Goal: Communication & Community: Answer question/provide support

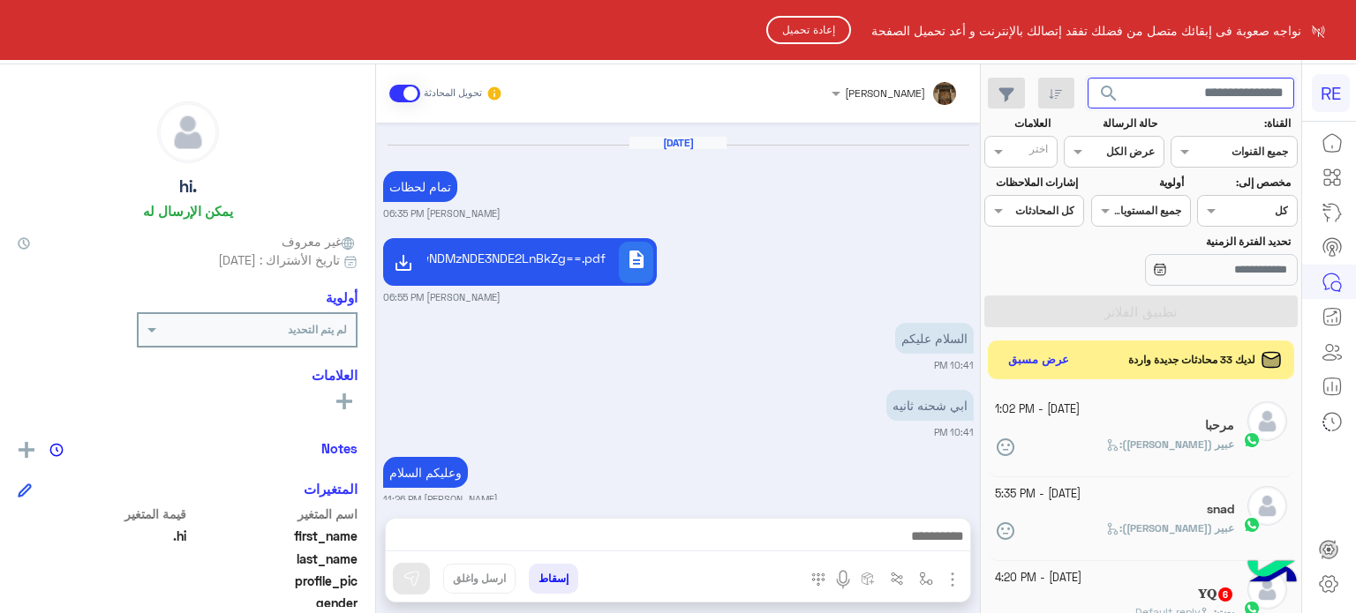
scroll to position [285, 0]
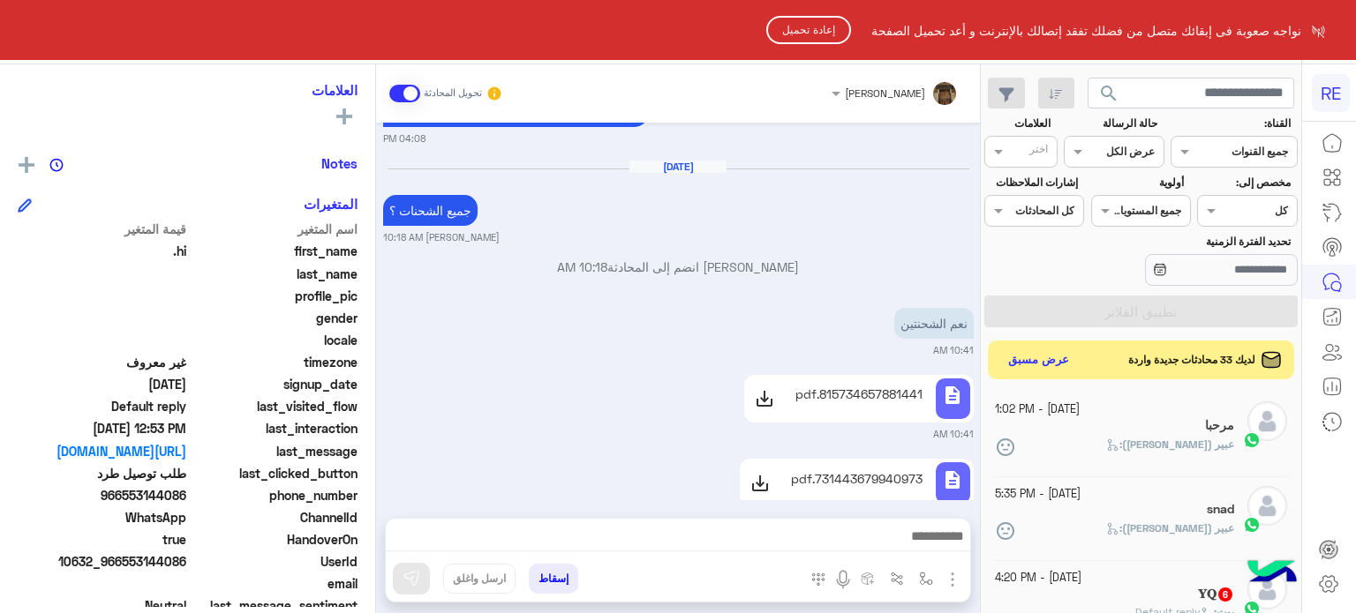
click at [800, 32] on button "إعادة تحميل" at bounding box center [808, 30] width 85 height 28
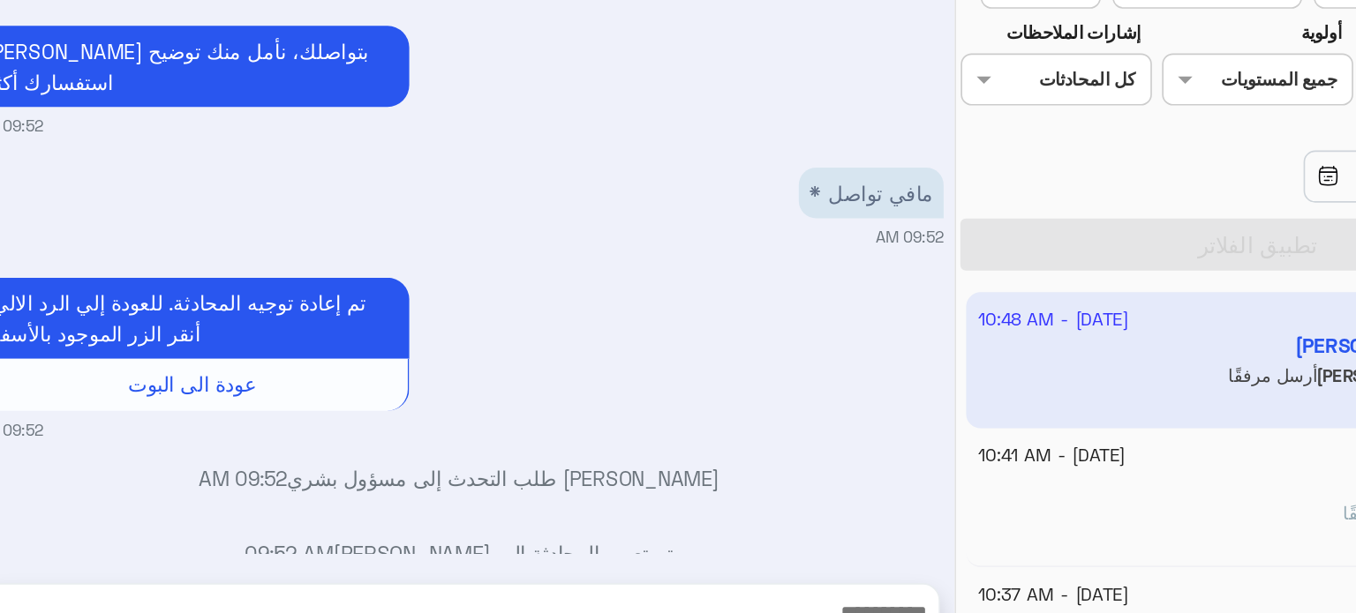
scroll to position [1260, 0]
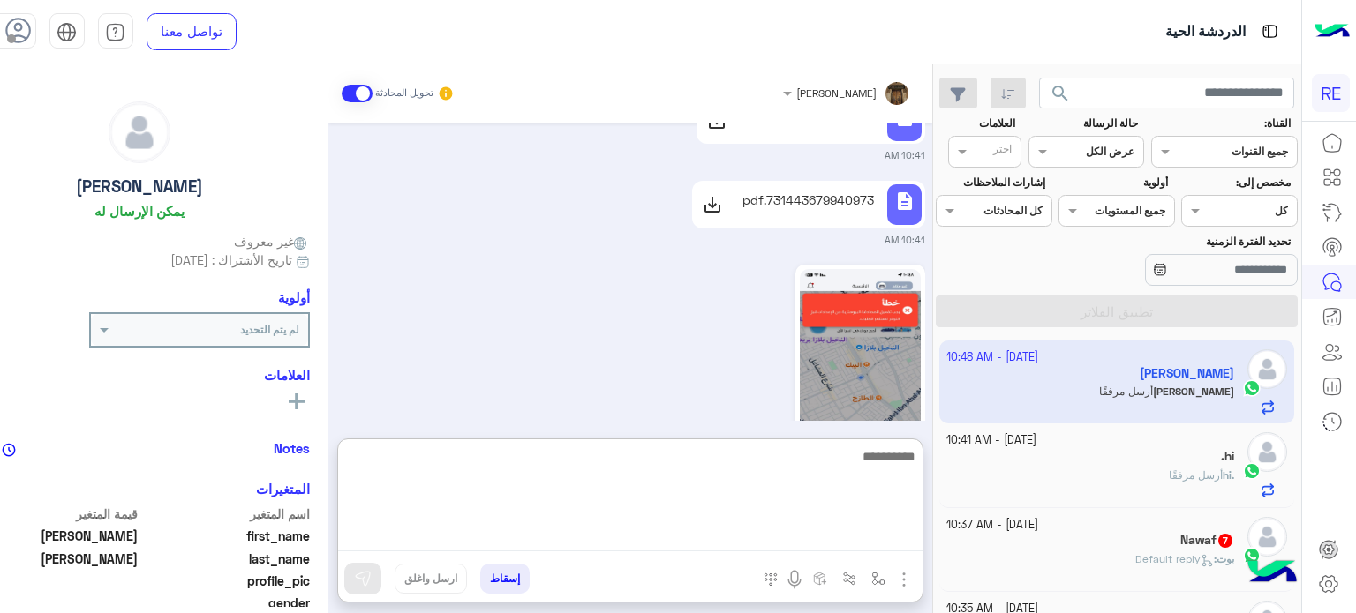
click at [782, 543] on textarea at bounding box center [630, 499] width 584 height 106
type textarea "**********"
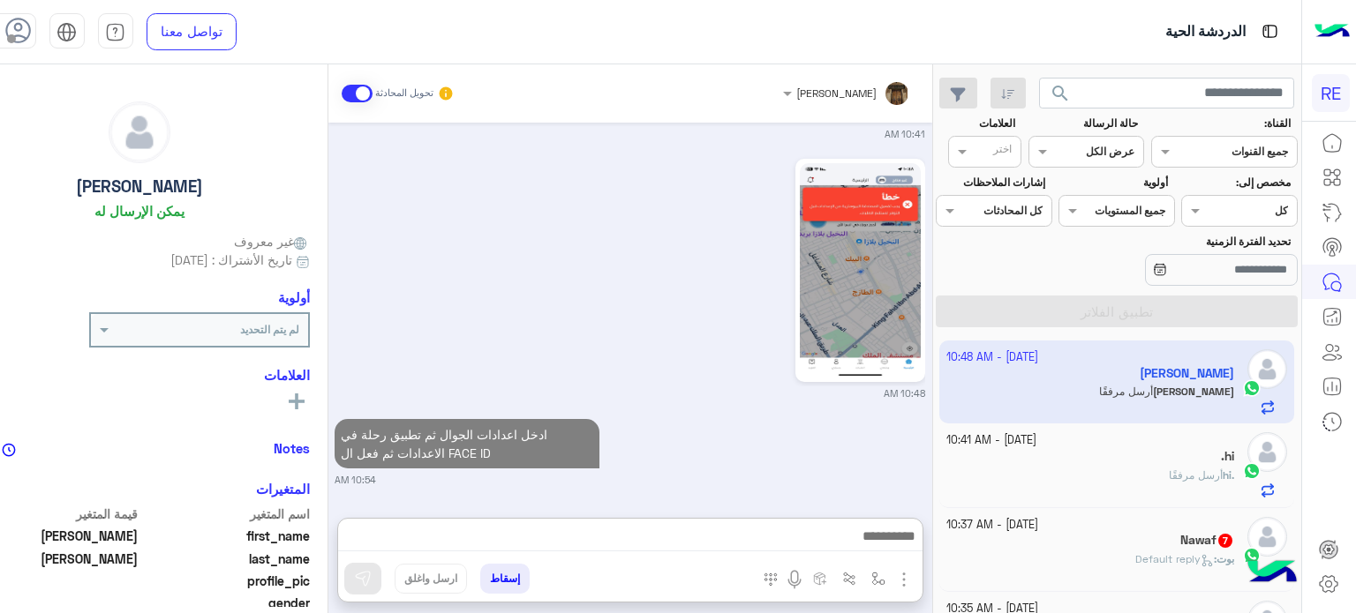
click at [1169, 468] on p ".hi أرسل مرفقًا" at bounding box center [1201, 476] width 65 height 16
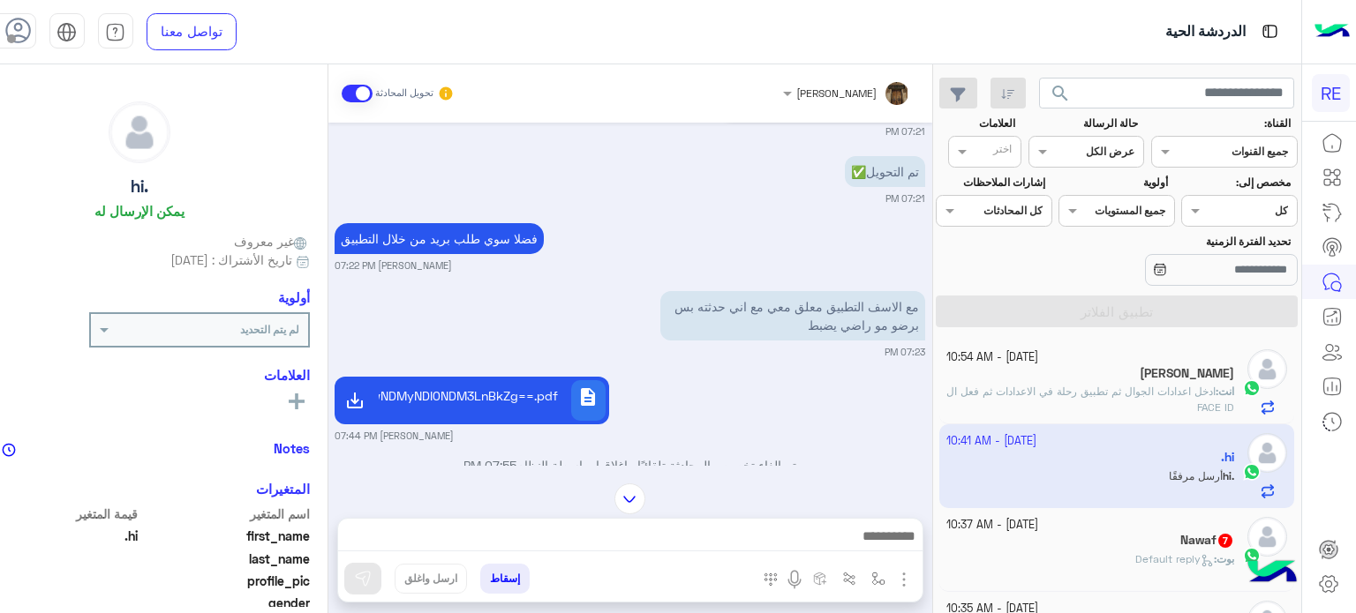
scroll to position [2930, 0]
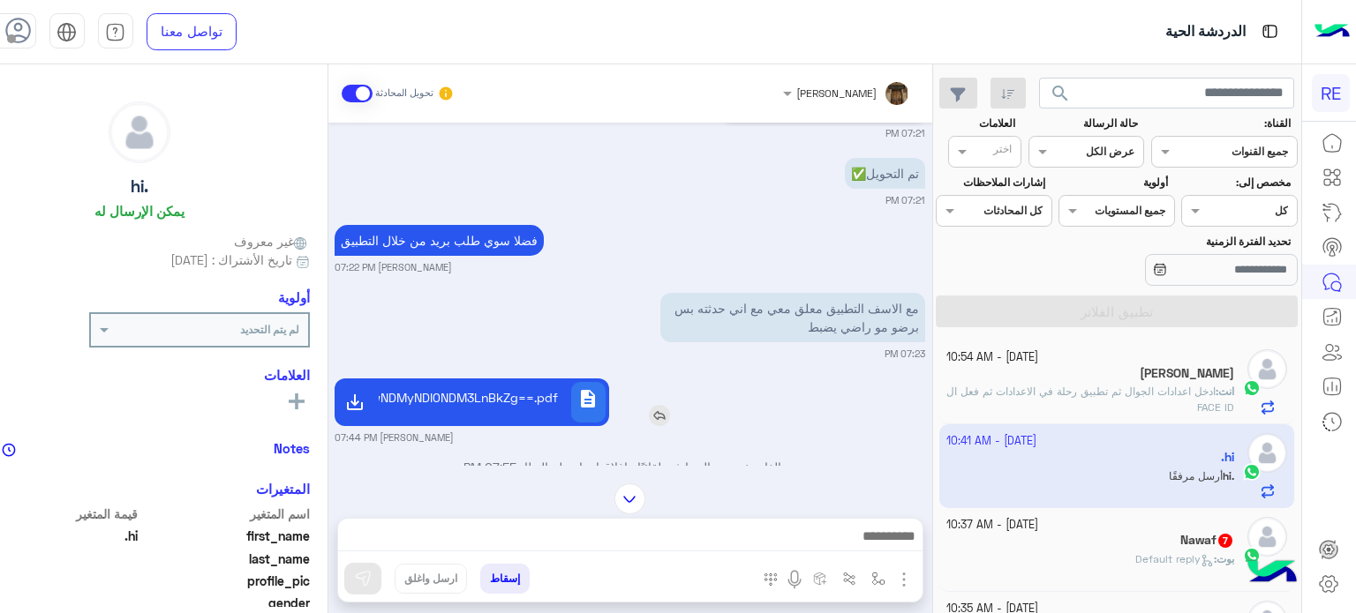
click at [586, 379] on div "description MVpDOTVDMDAwNDMyNDI0NDM3LnBkZg==.pdf" at bounding box center [492, 403] width 233 height 48
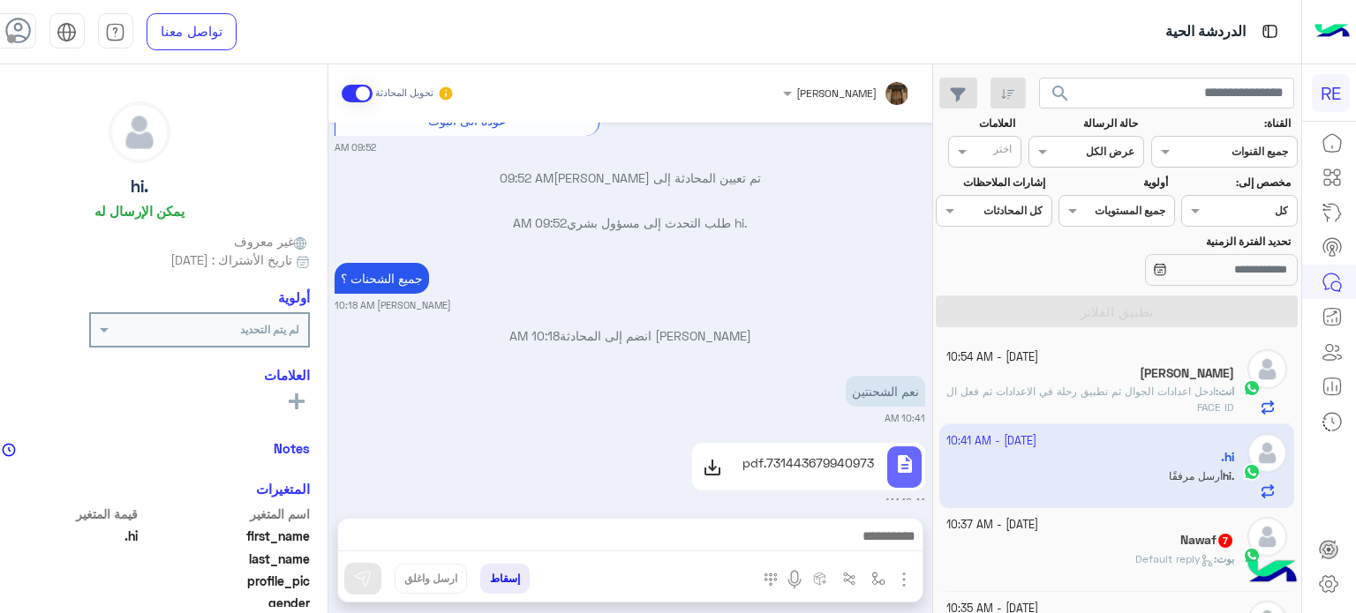
scroll to position [3667, 0]
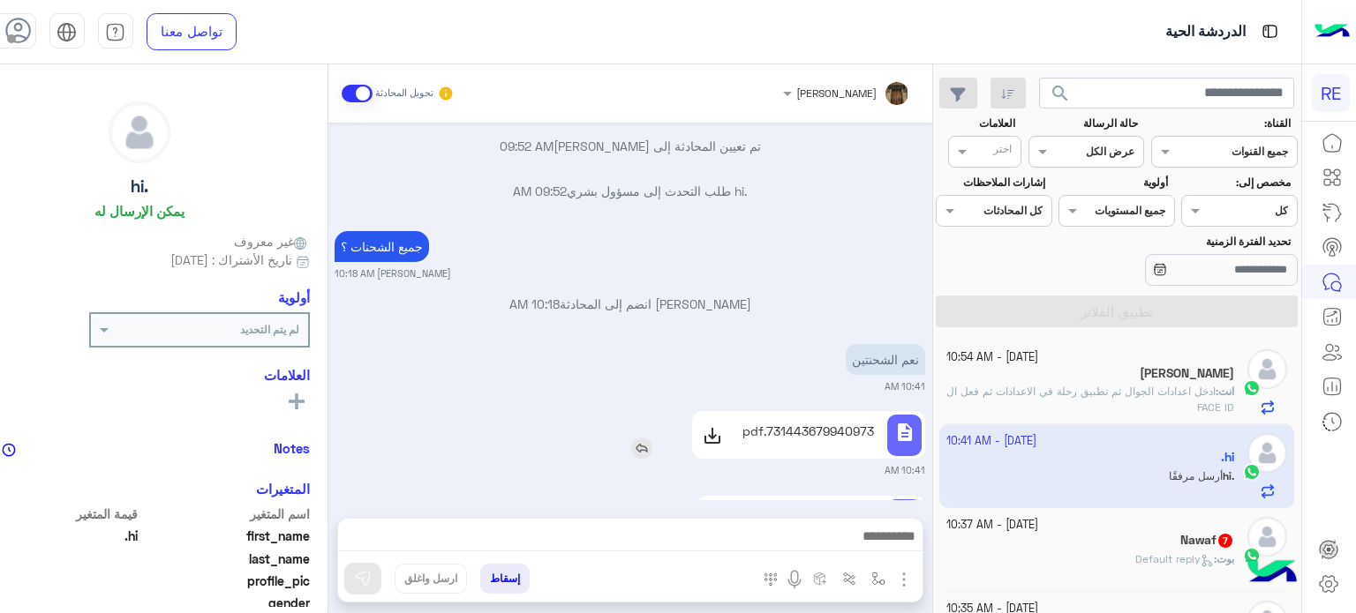
click at [881, 415] on div "731443679940973.pdf" at bounding box center [808, 435] width 145 height 41
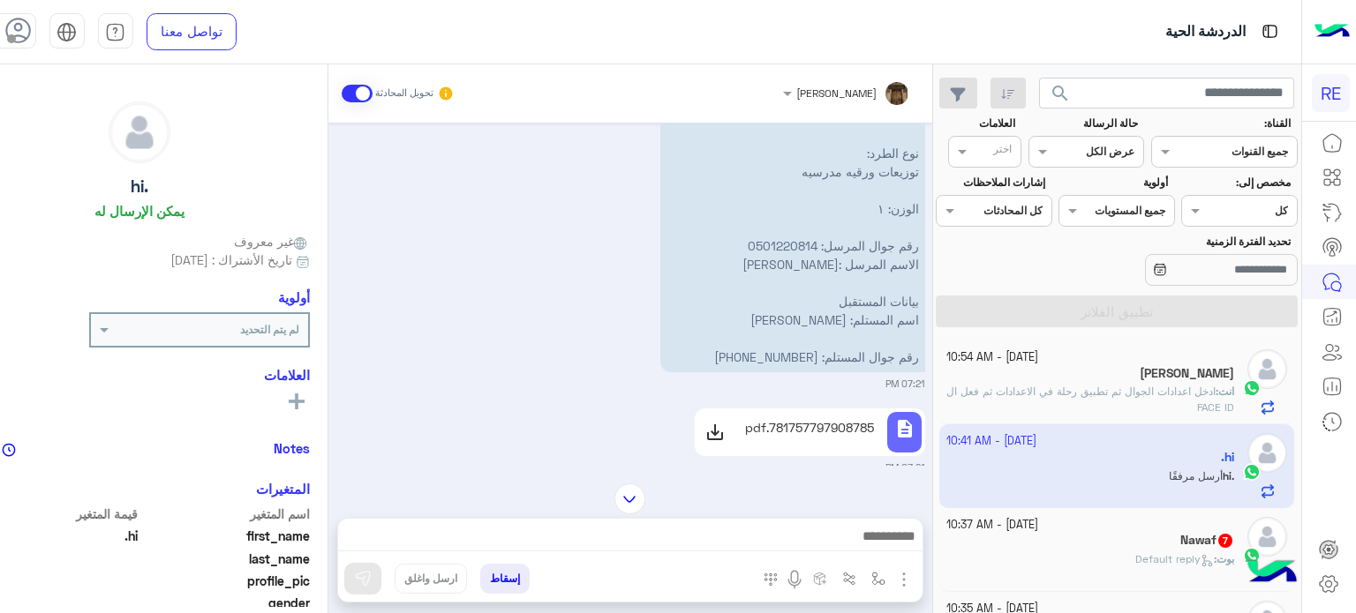
scroll to position [2335, 0]
click at [874, 419] on p "781757797908785.pdf" at bounding box center [809, 428] width 129 height 19
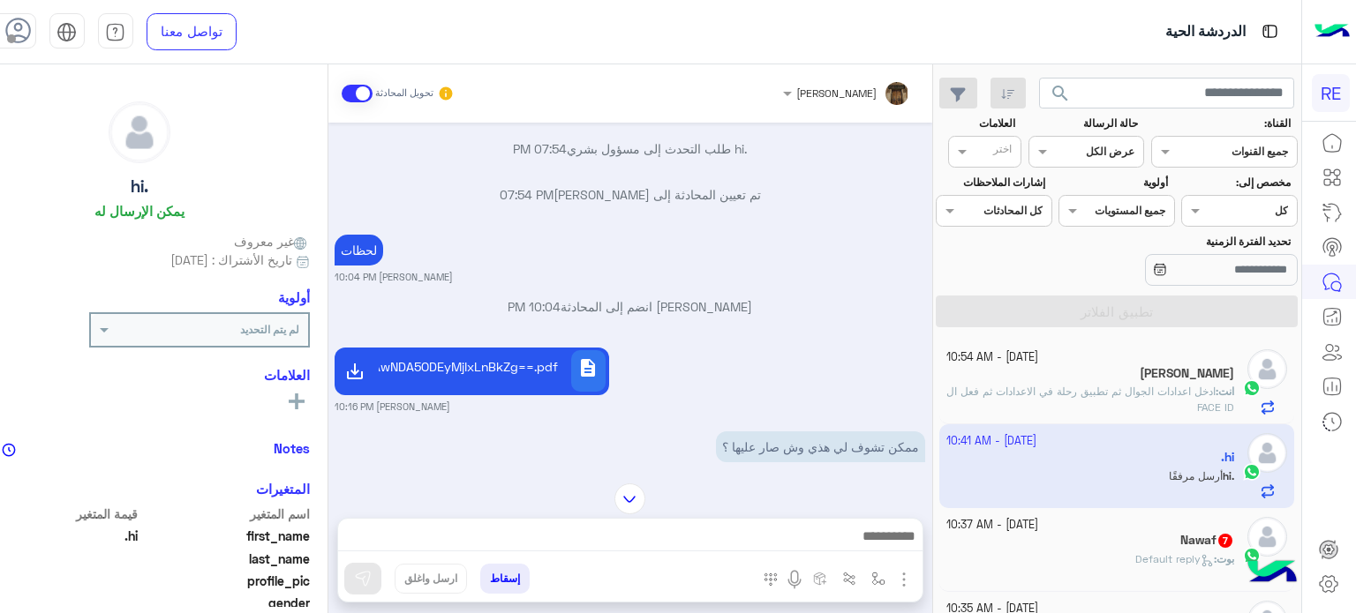
scroll to position [1270, 0]
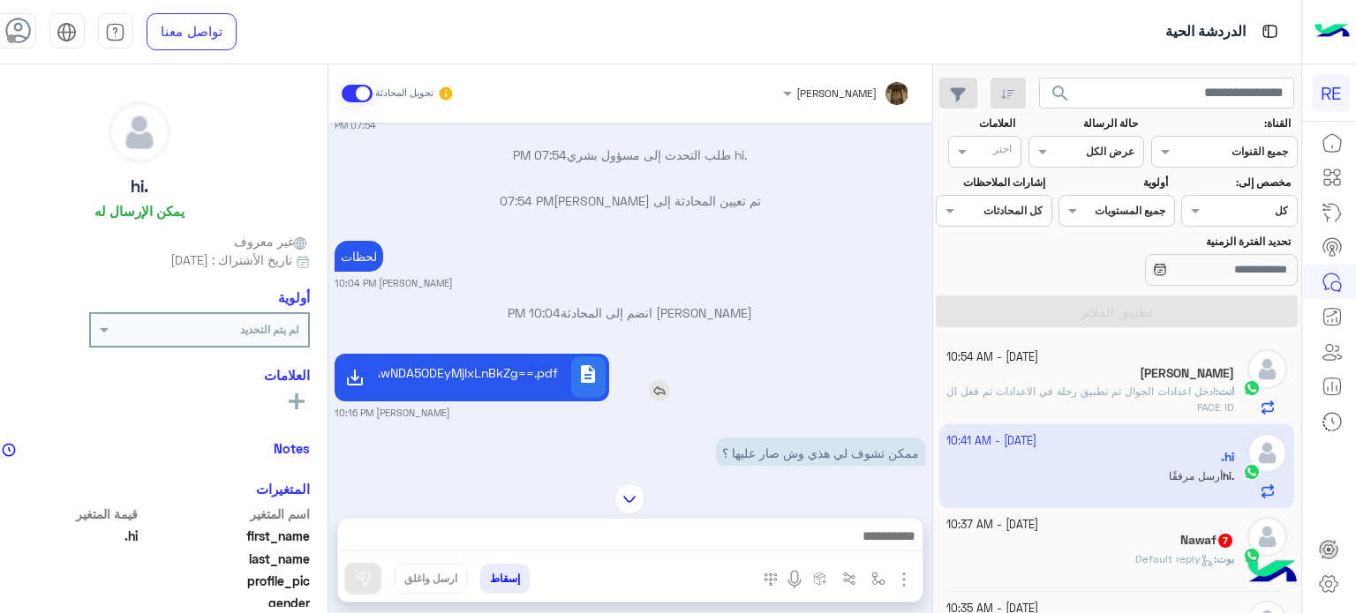
click at [558, 364] on p "MVpDOTVDMDAwNDA5ODEyMjIxLnBkZg==.pdf" at bounding box center [472, 373] width 172 height 19
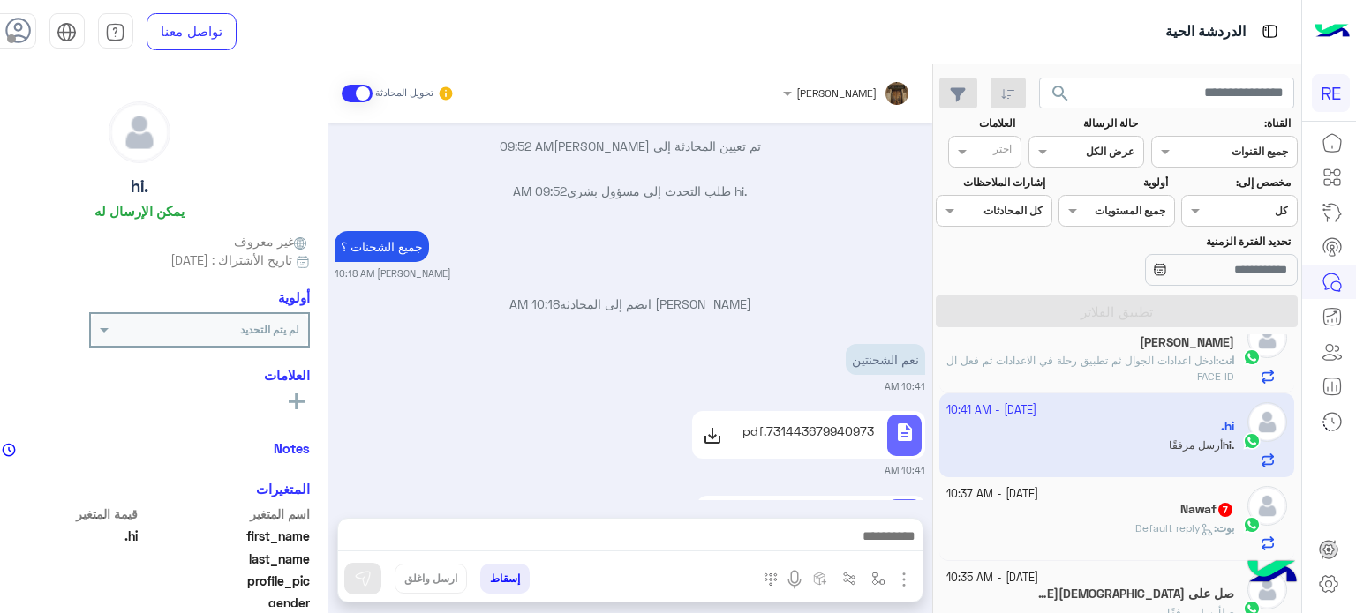
scroll to position [0, 0]
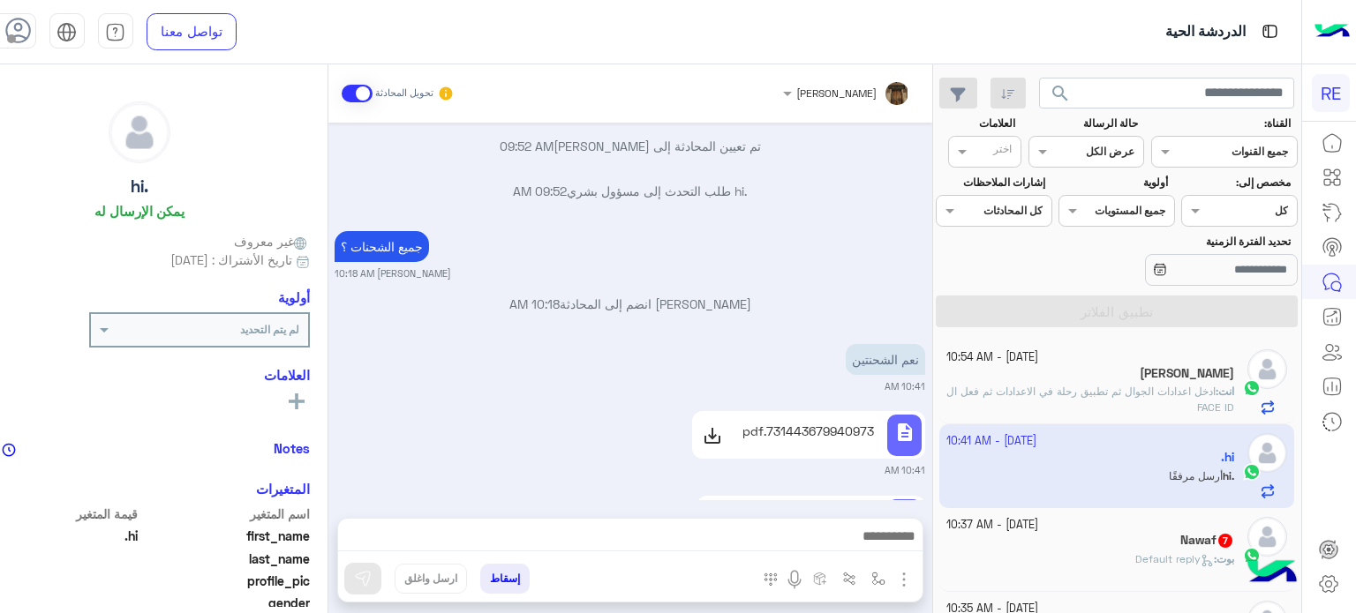
click at [1065, 560] on div "بوت : Default reply" at bounding box center [1090, 567] width 288 height 31
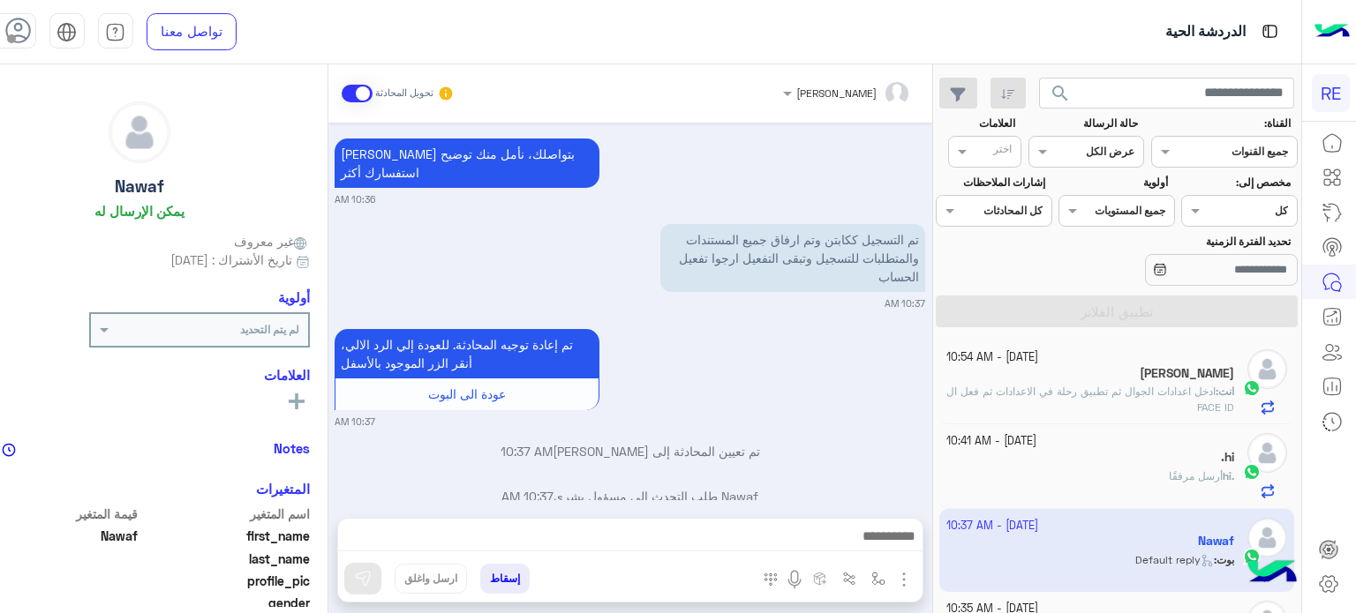
scroll to position [2158, 0]
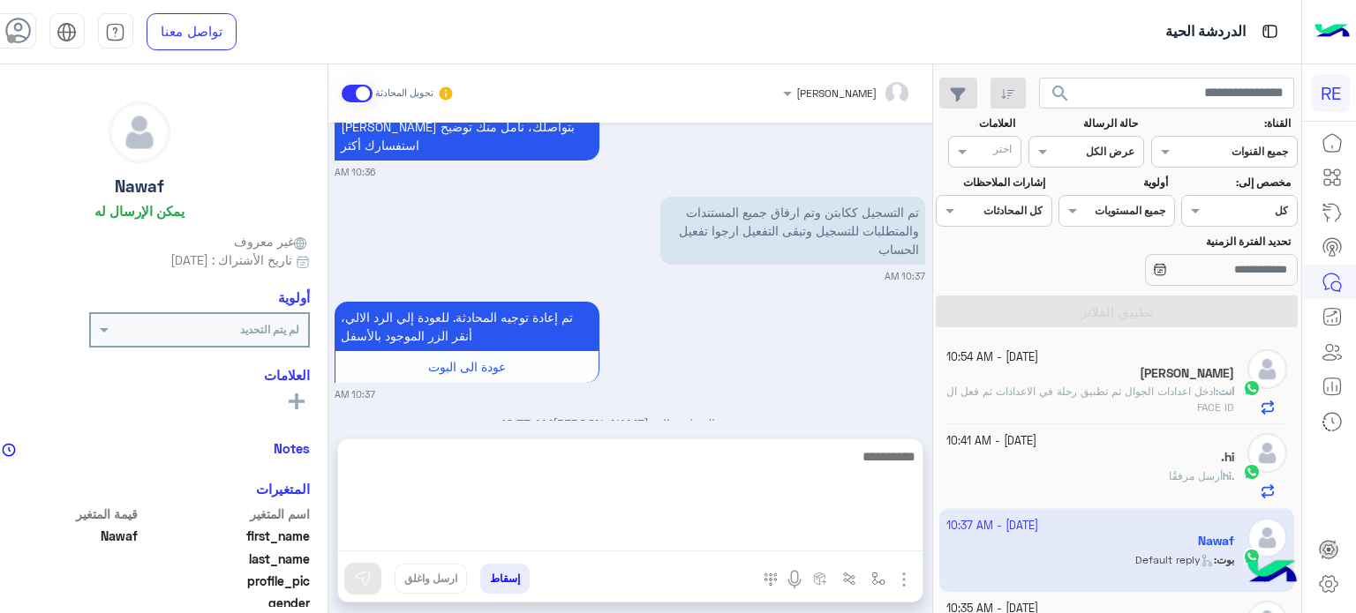
click at [732, 535] on textarea at bounding box center [630, 499] width 584 height 106
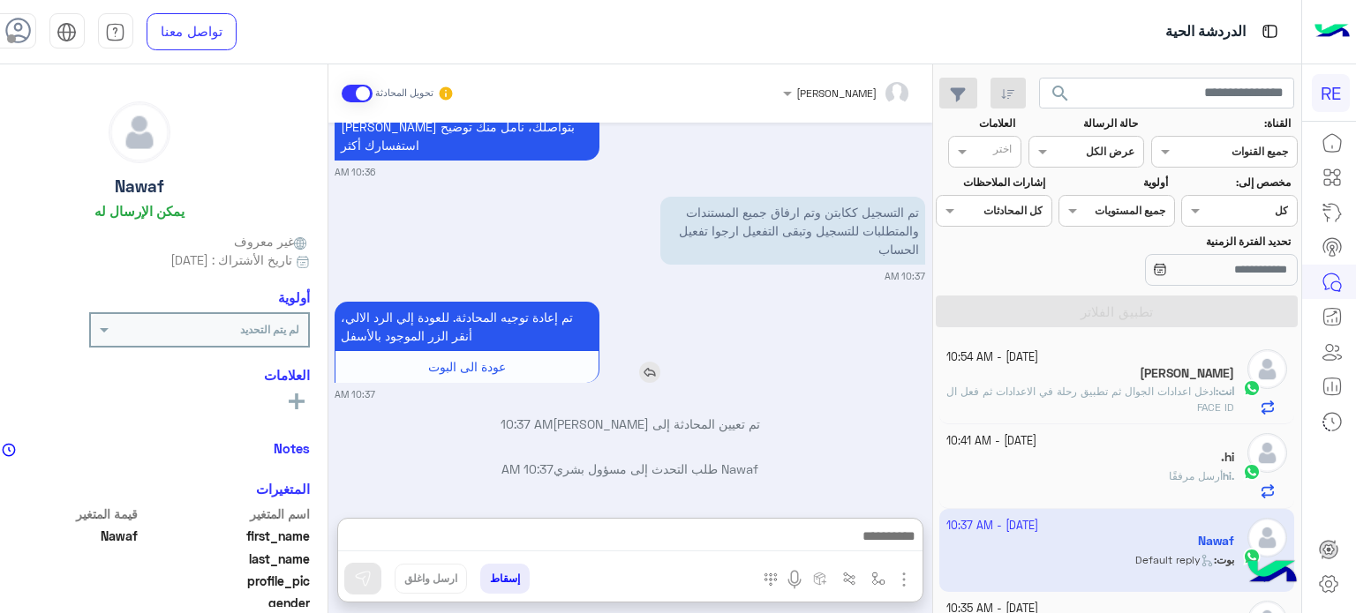
click at [700, 313] on div "تم إعادة توجيه المحادثة. للعودة إلي الرد الالي، أنقر الزر الموجود بالأسفل عودة …" at bounding box center [517, 342] width 365 height 81
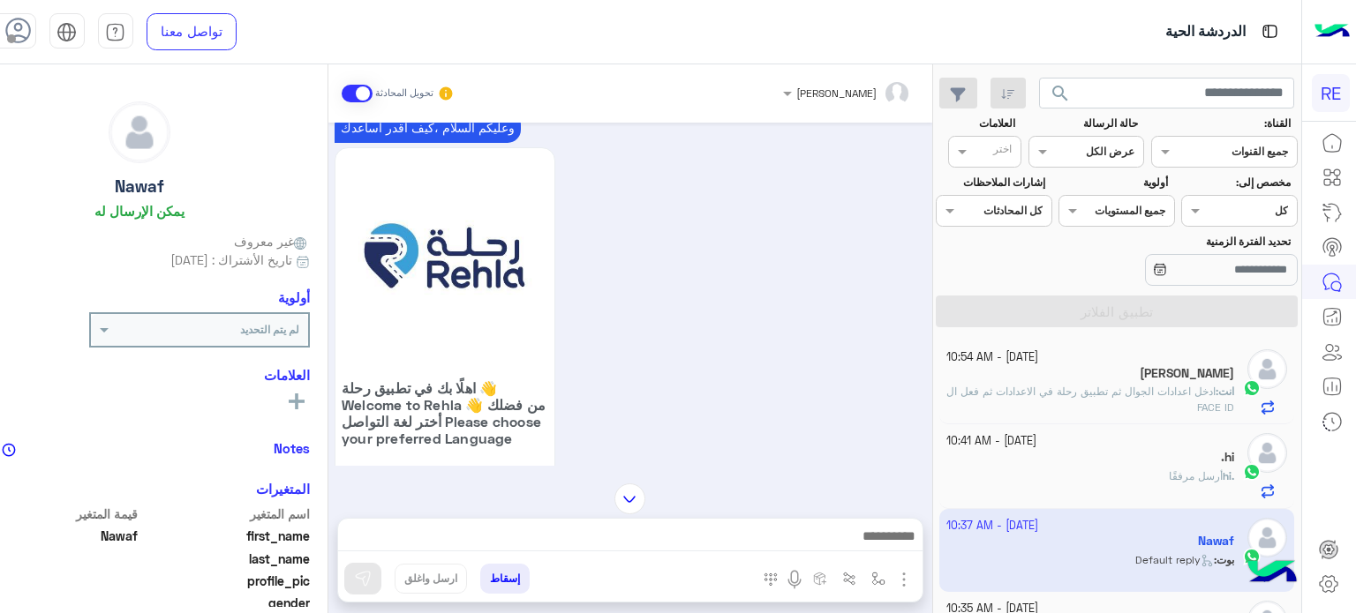
scroll to position [0, 0]
